Goal: Task Accomplishment & Management: Manage account settings

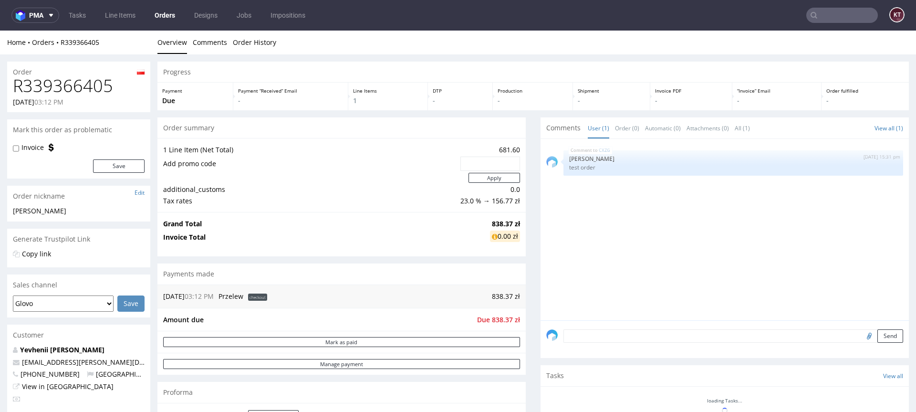
scroll to position [335, 0]
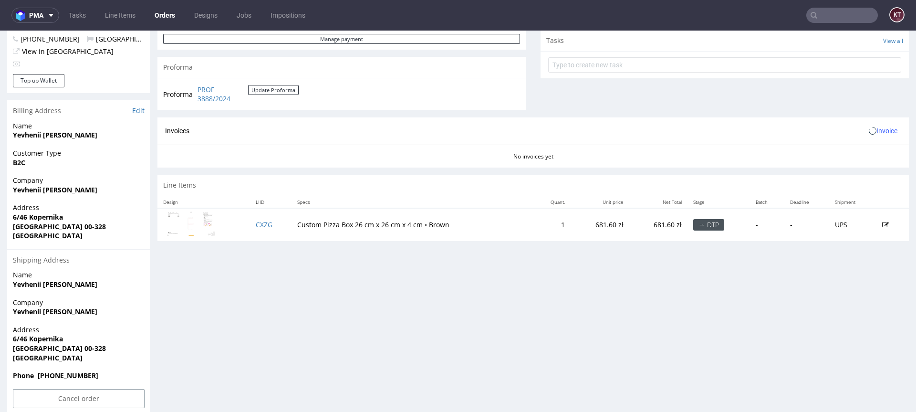
click at [92, 382] on div "Phone +48795056637" at bounding box center [78, 380] width 143 height 18
click at [92, 393] on input "Cancel order" at bounding box center [79, 398] width 132 height 19
click at [59, 368] on icon at bounding box center [59, 371] width 6 height 7
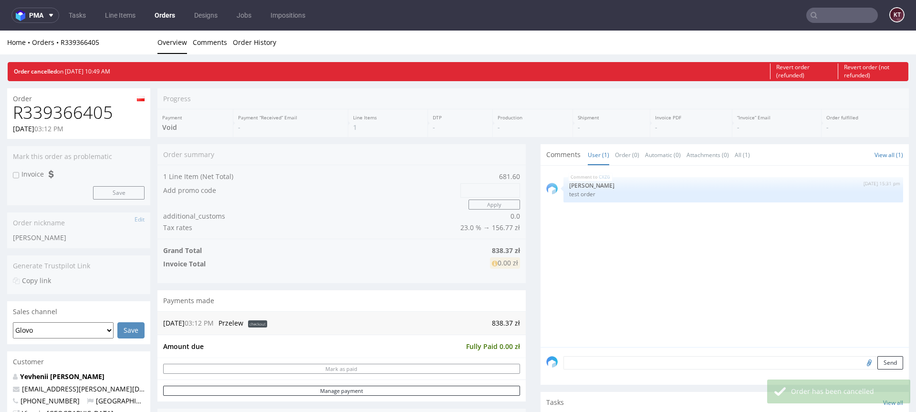
scroll to position [0, 0]
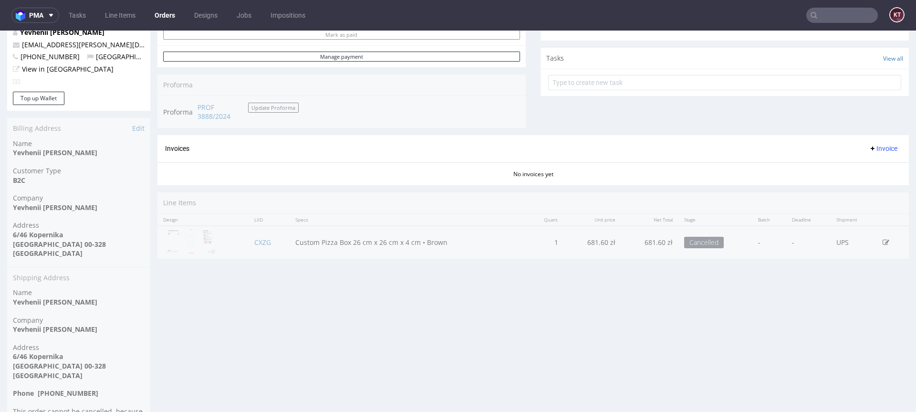
scroll to position [384, 0]
